Goal: Find specific page/section: Find specific page/section

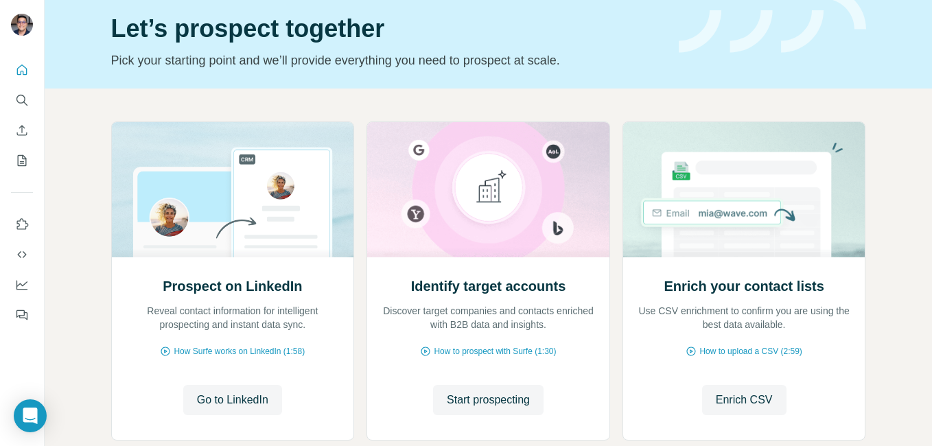
scroll to position [131, 0]
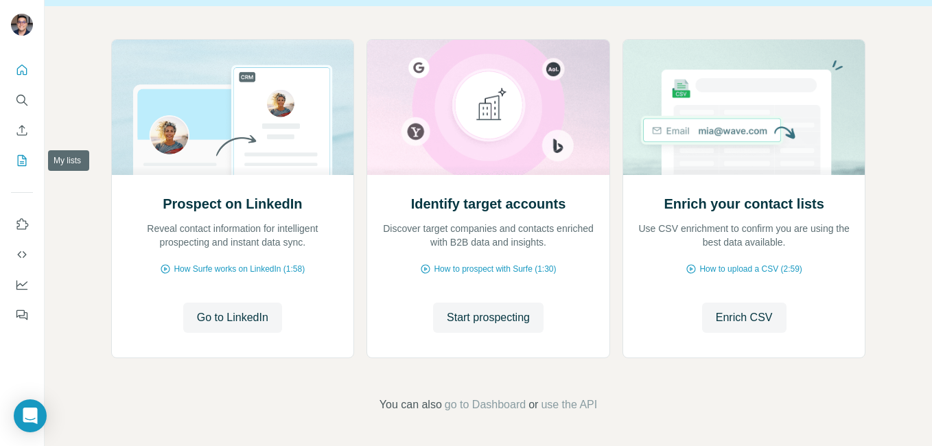
click at [21, 152] on button "My lists" at bounding box center [22, 160] width 22 height 25
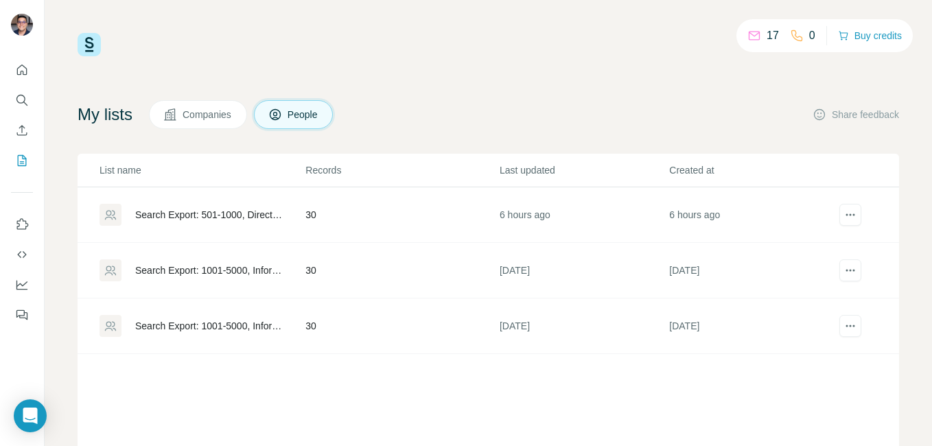
click at [249, 209] on div "Search Export: 501-1000, Director of Information Technology, [GEOGRAPHIC_DATA],…" at bounding box center [208, 215] width 147 height 14
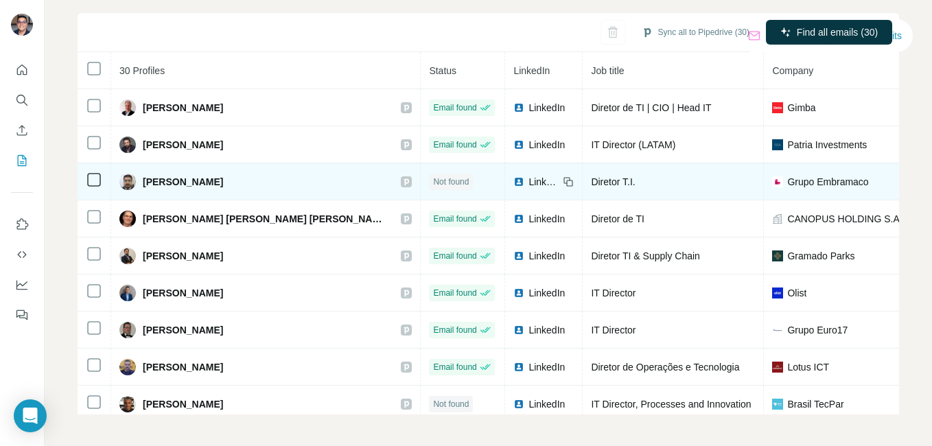
scroll to position [130, 0]
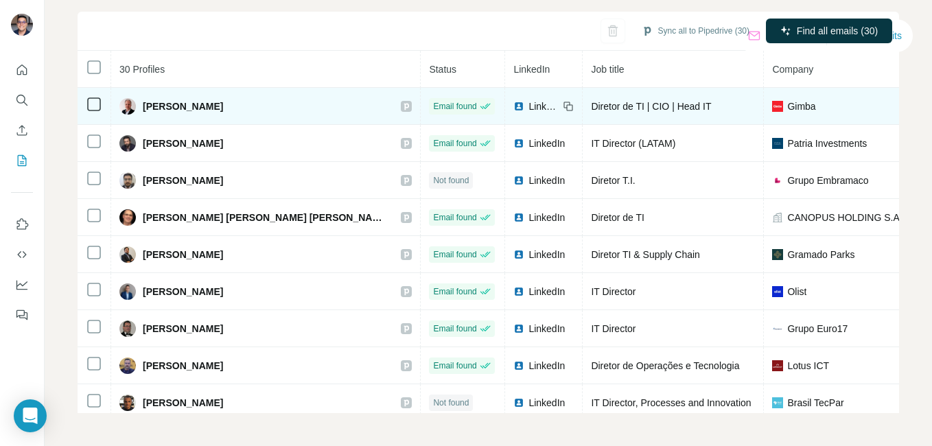
click at [528, 103] on span "LinkedIn" at bounding box center [543, 106] width 30 height 14
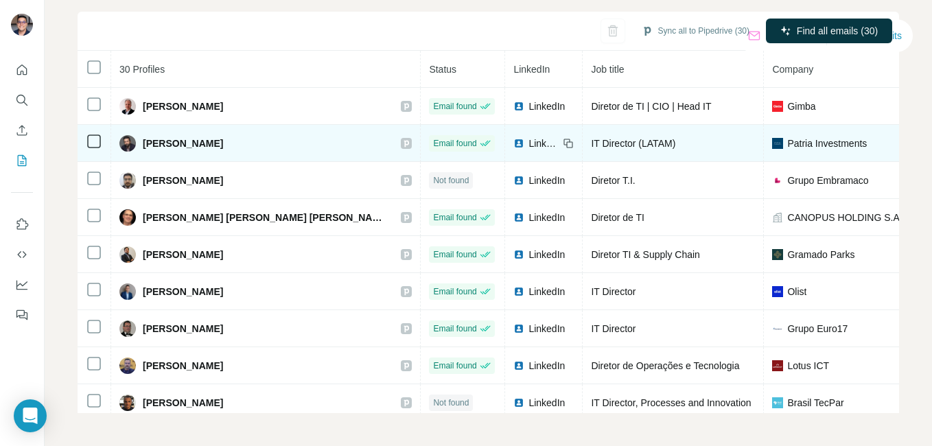
click at [505, 150] on td "LinkedIn" at bounding box center [544, 143] width 78 height 37
click at [528, 142] on span "LinkedIn" at bounding box center [543, 144] width 30 height 14
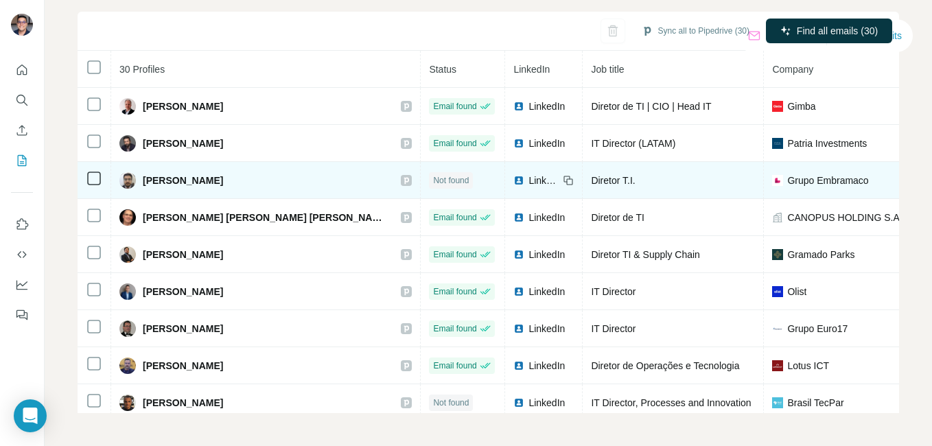
click at [528, 174] on span "LinkedIn" at bounding box center [543, 181] width 30 height 14
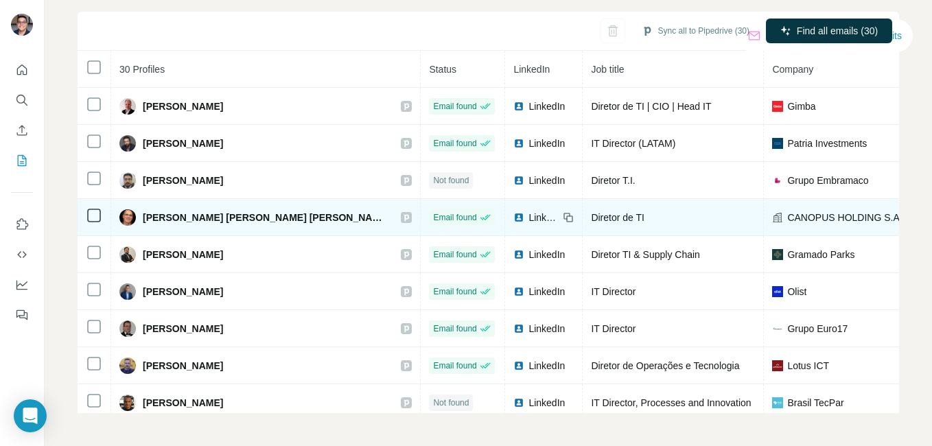
click at [528, 213] on span "LinkedIn" at bounding box center [543, 218] width 30 height 14
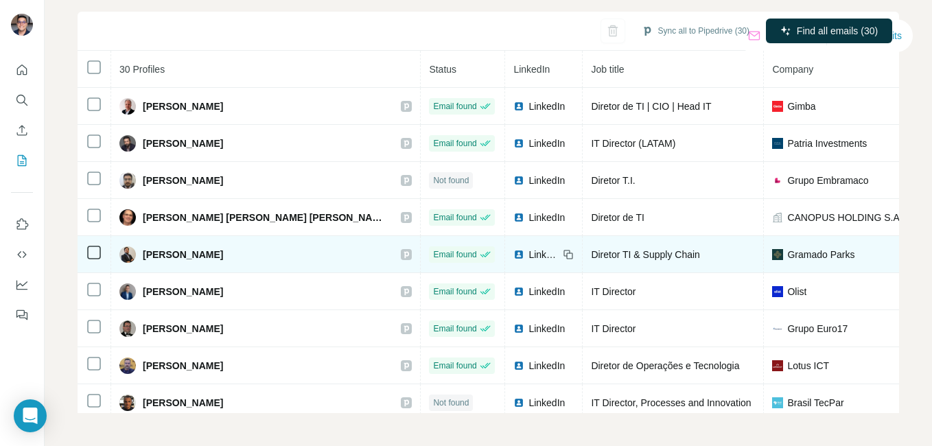
click at [528, 254] on span "LinkedIn" at bounding box center [543, 255] width 30 height 14
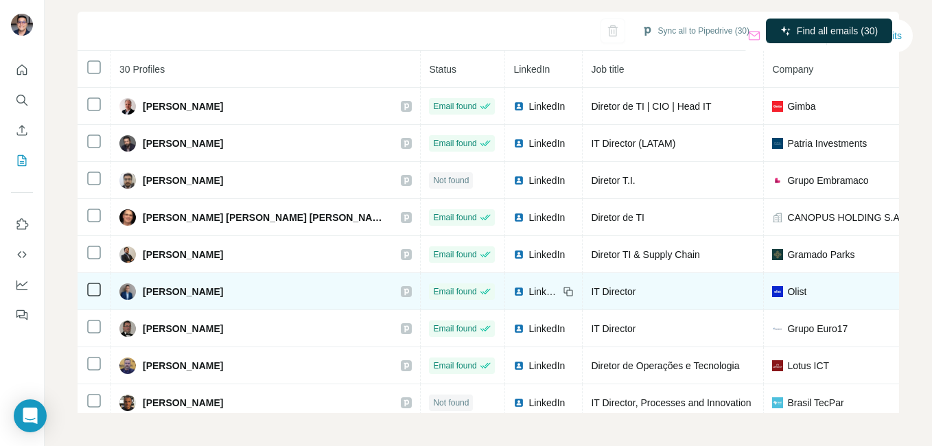
click at [528, 285] on span "LinkedIn" at bounding box center [543, 292] width 30 height 14
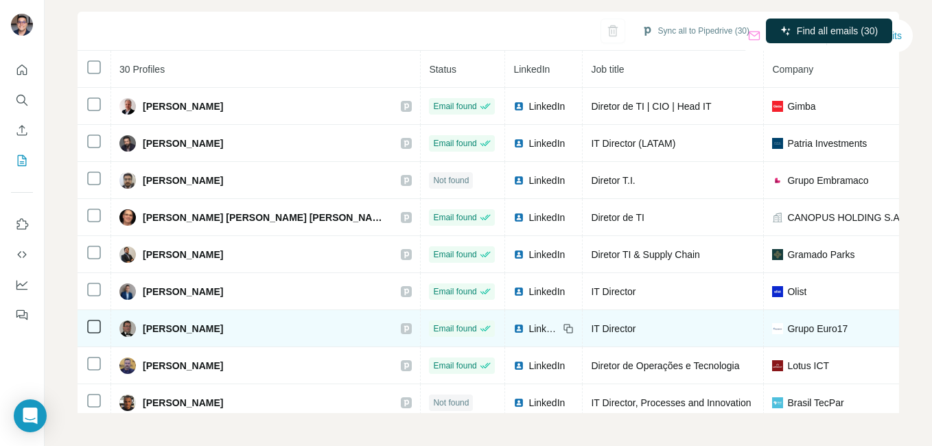
click at [505, 320] on td "LinkedIn" at bounding box center [544, 328] width 78 height 37
click at [528, 325] on span "LinkedIn" at bounding box center [543, 329] width 30 height 14
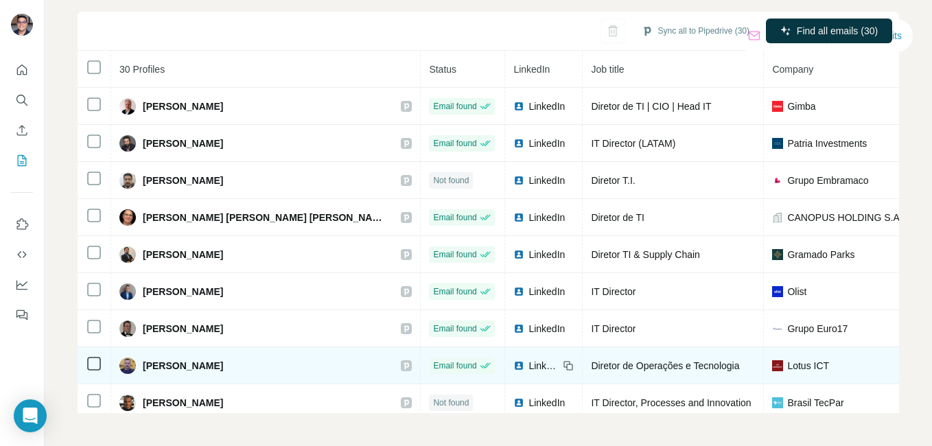
click at [528, 364] on span "LinkedIn" at bounding box center [543, 366] width 30 height 14
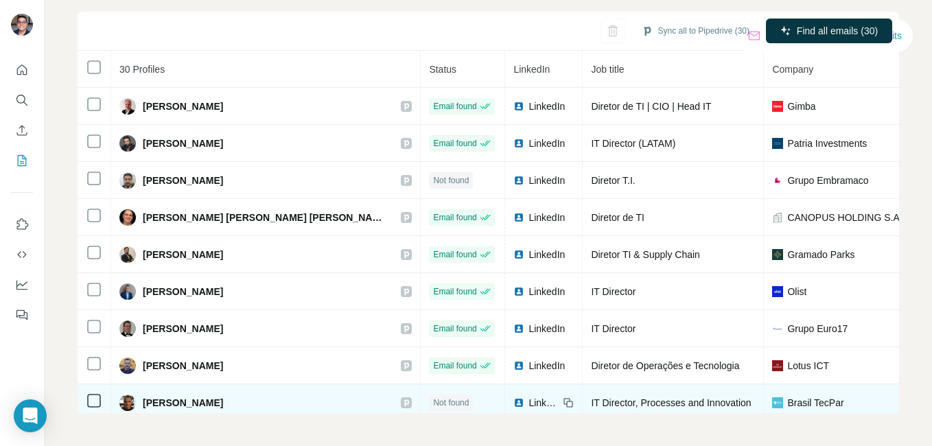
click at [528, 397] on span "LinkedIn" at bounding box center [543, 403] width 30 height 14
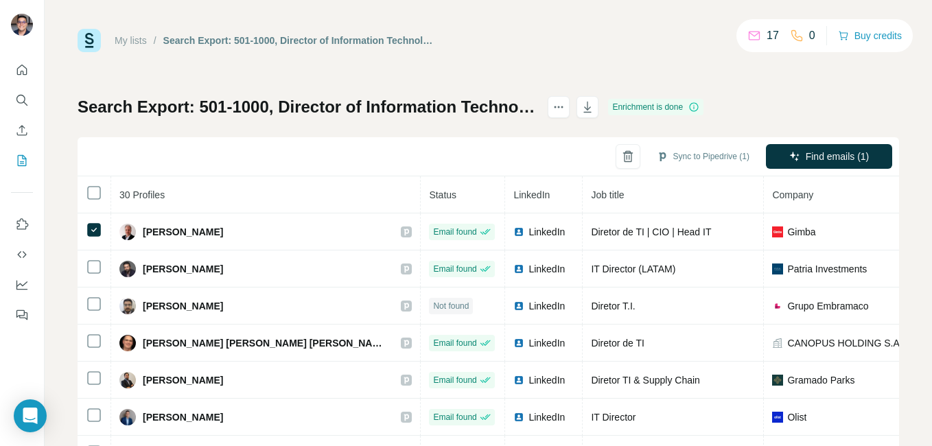
scroll to position [0, 0]
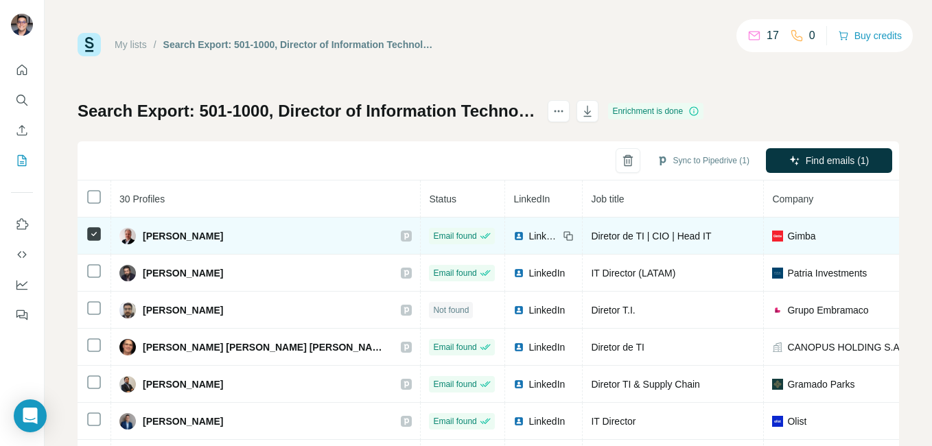
click at [99, 241] on icon at bounding box center [94, 234] width 16 height 16
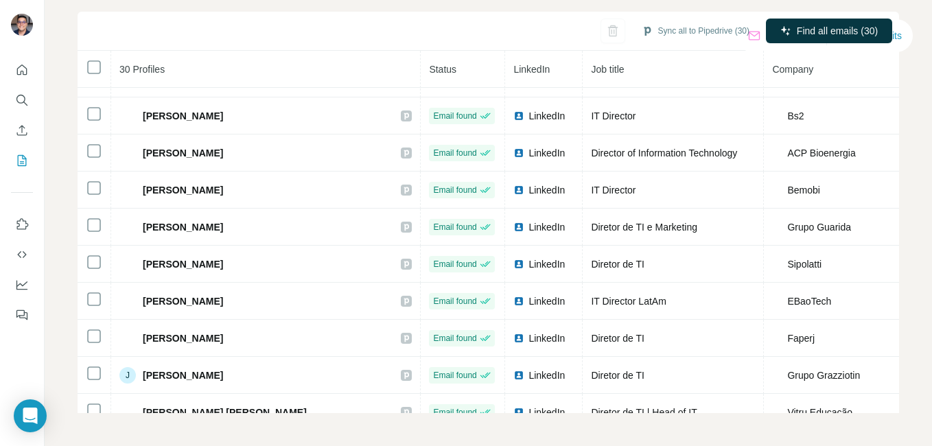
scroll to position [329, 0]
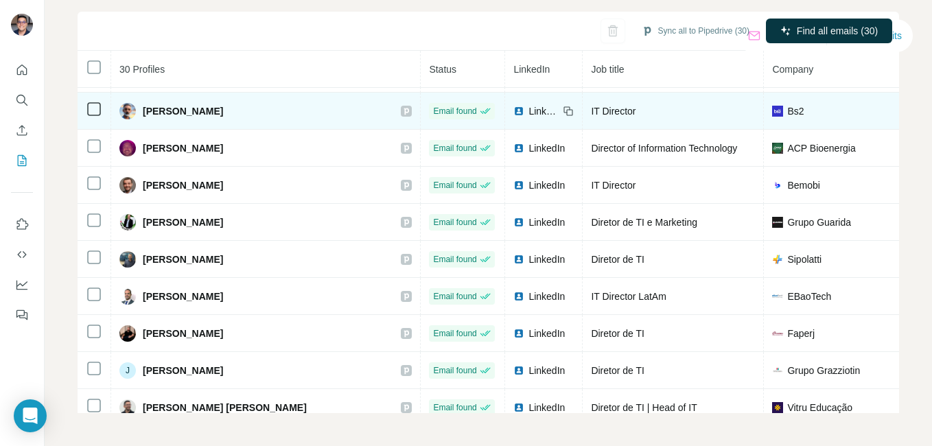
click at [528, 110] on span "LinkedIn" at bounding box center [543, 111] width 30 height 14
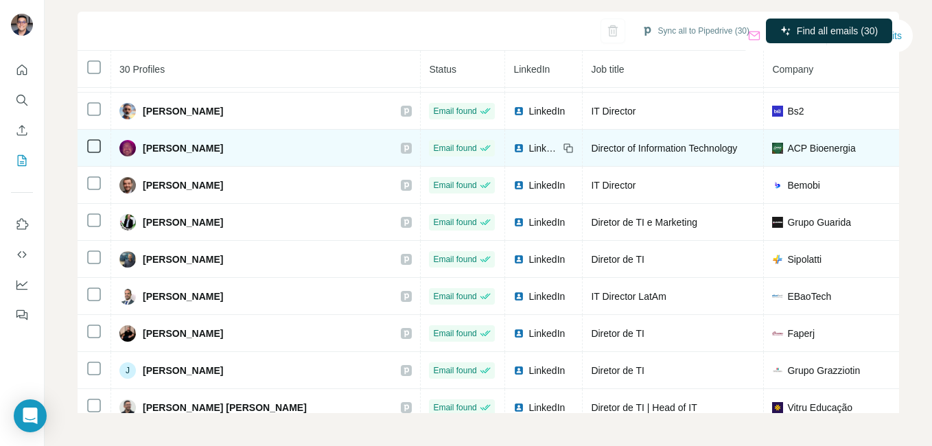
click at [528, 146] on span "LinkedIn" at bounding box center [543, 148] width 30 height 14
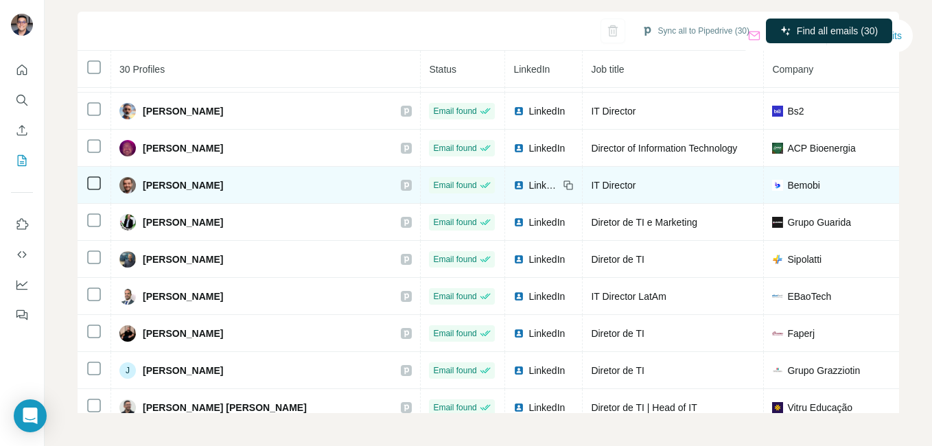
click at [528, 184] on span "LinkedIn" at bounding box center [543, 185] width 30 height 14
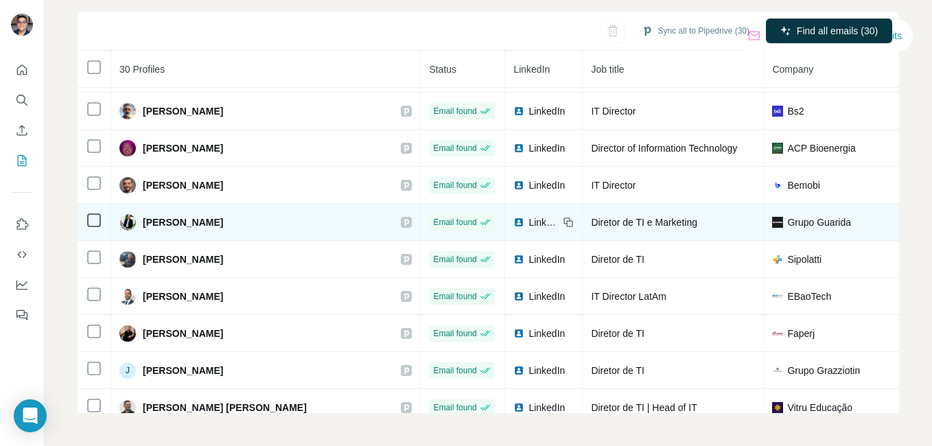
click at [528, 218] on span "LinkedIn" at bounding box center [543, 222] width 30 height 14
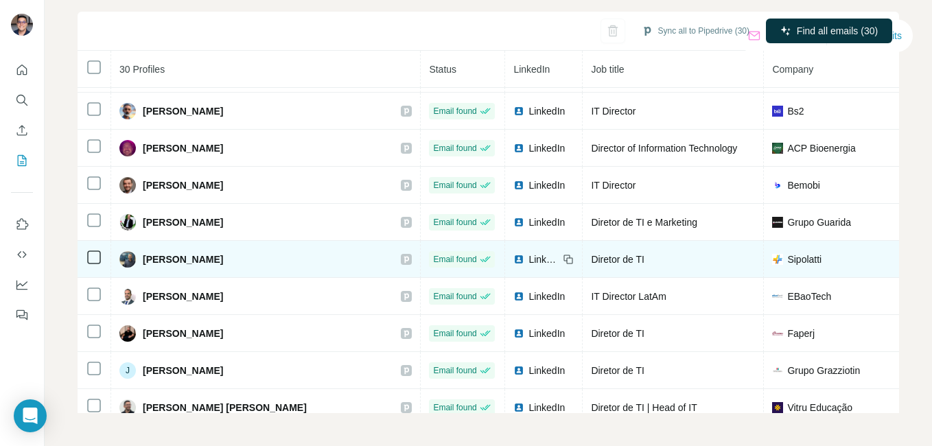
click at [528, 254] on span "LinkedIn" at bounding box center [543, 259] width 30 height 14
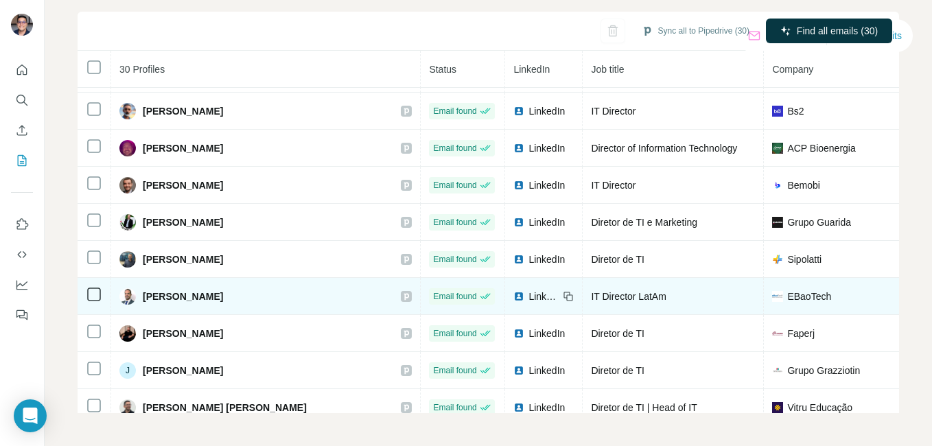
click at [528, 299] on span "LinkedIn" at bounding box center [543, 296] width 30 height 14
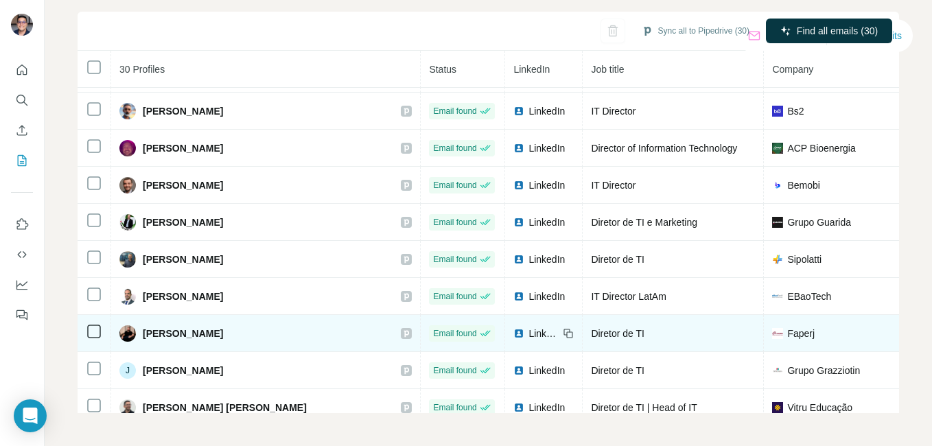
click at [528, 331] on span "LinkedIn" at bounding box center [543, 334] width 30 height 14
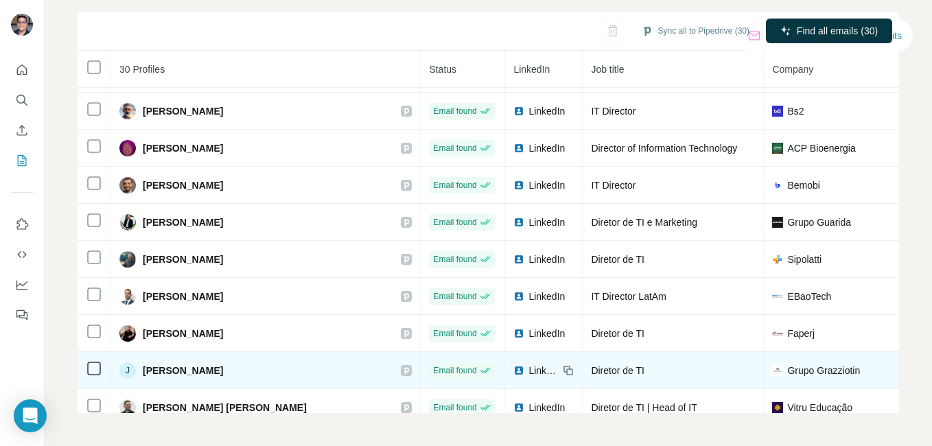
click at [528, 370] on span "LinkedIn" at bounding box center [543, 371] width 30 height 14
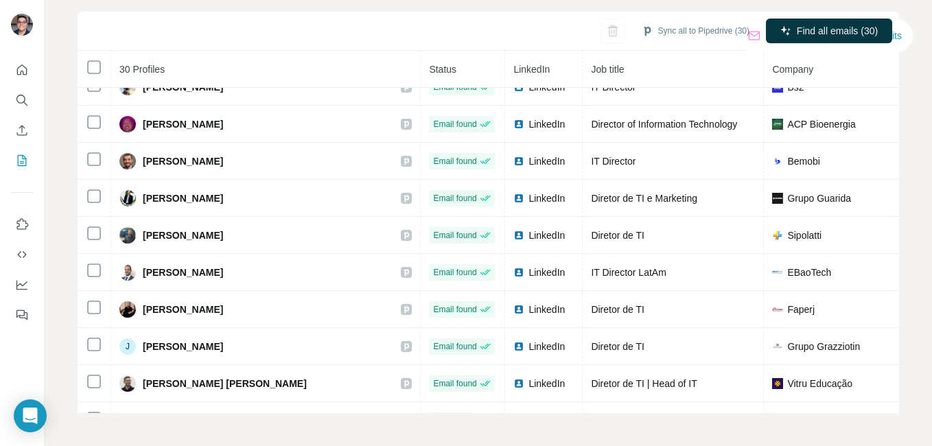
scroll to position [423, 0]
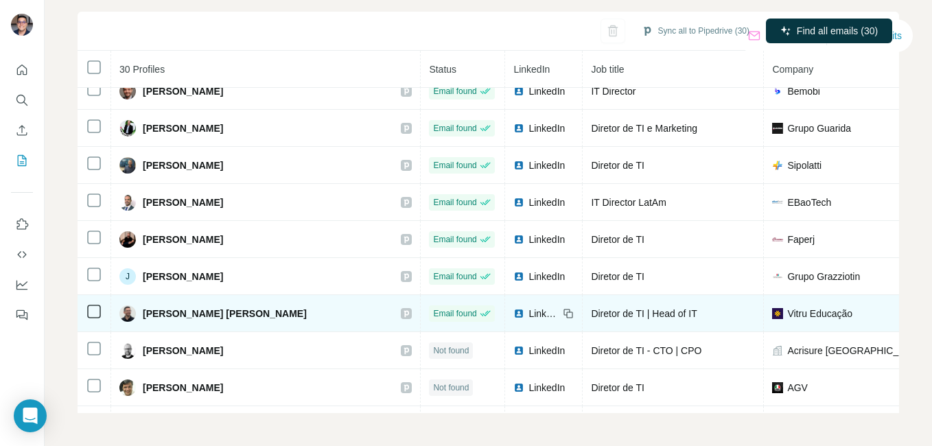
click at [513, 313] on img at bounding box center [518, 313] width 11 height 11
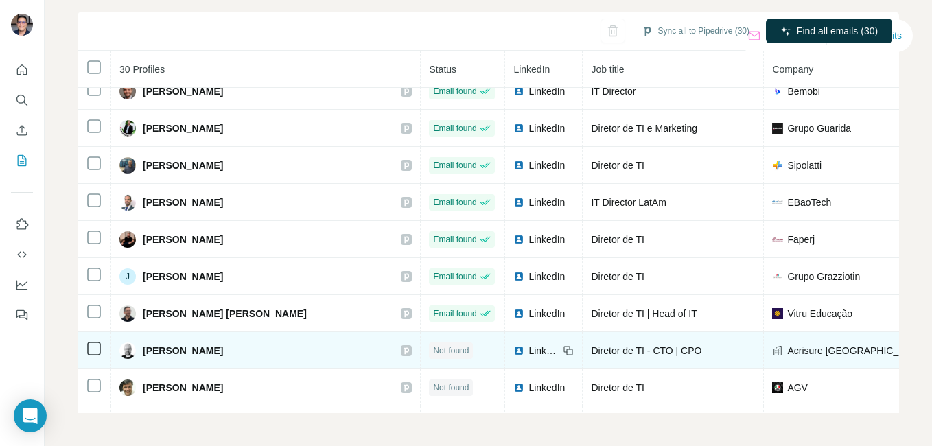
click at [528, 348] on span "LinkedIn" at bounding box center [543, 351] width 30 height 14
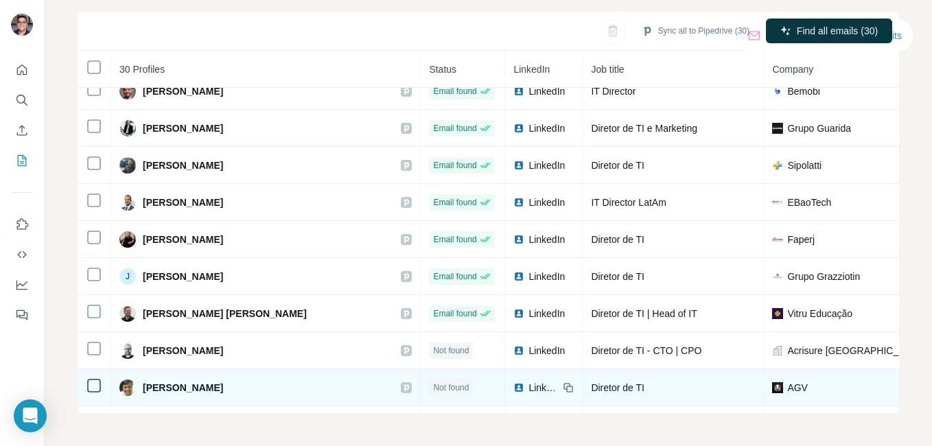
click at [528, 381] on span "LinkedIn" at bounding box center [543, 388] width 30 height 14
